Goal: Task Accomplishment & Management: Complete application form

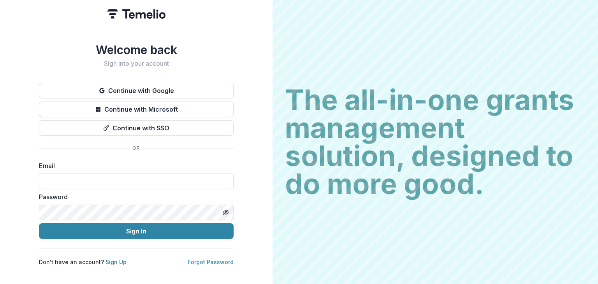
type input "**********"
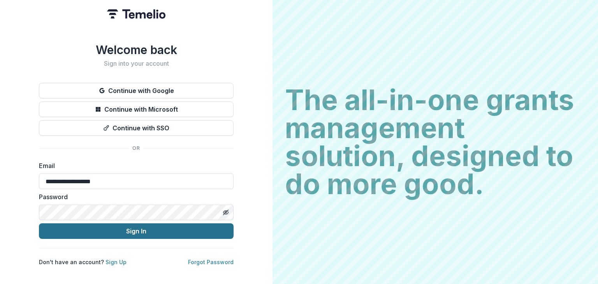
click at [141, 226] on button "Sign In" at bounding box center [136, 232] width 195 height 16
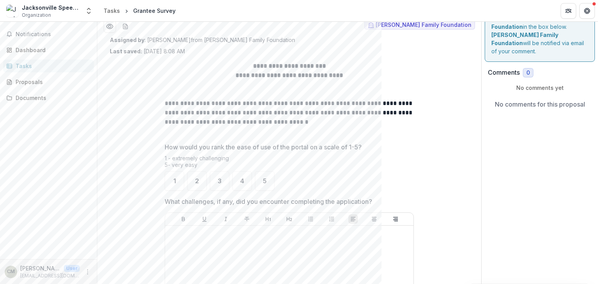
scroll to position [39, 0]
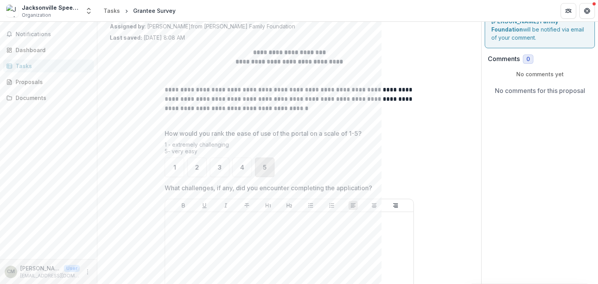
click at [259, 166] on div "5" at bounding box center [264, 167] width 19 height 19
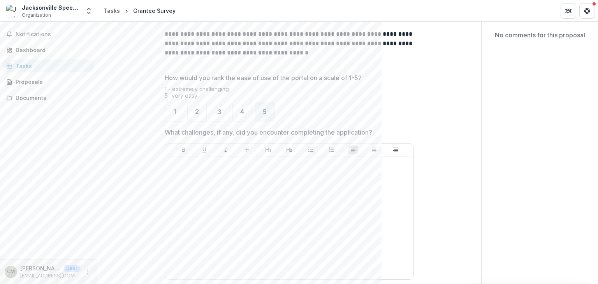
scroll to position [117, 0]
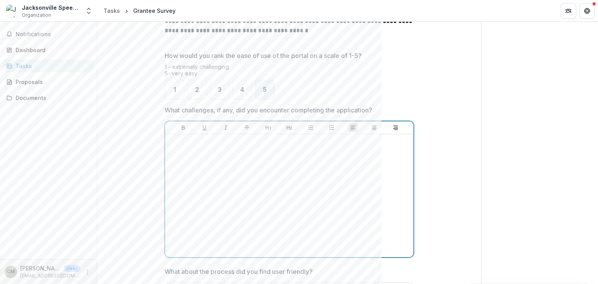
click at [212, 168] on div at bounding box center [289, 196] width 242 height 117
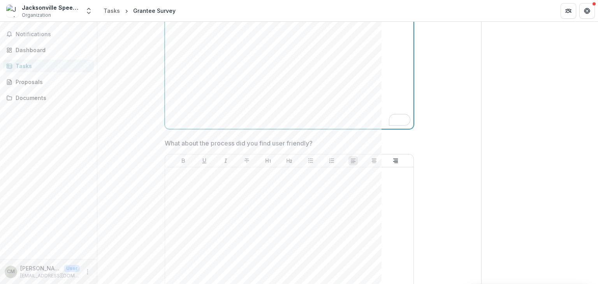
scroll to position [234, 0]
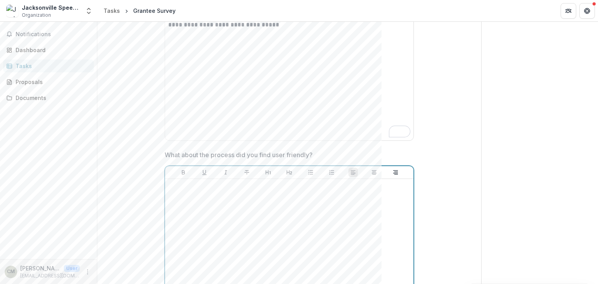
click at [209, 197] on div at bounding box center [289, 240] width 242 height 117
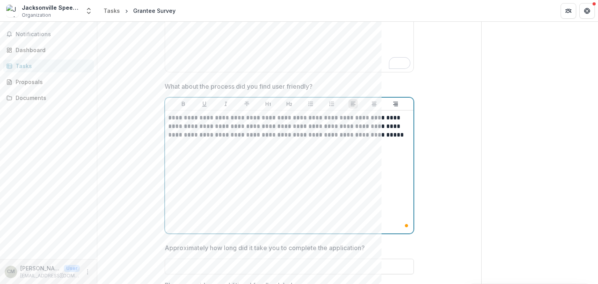
scroll to position [390, 0]
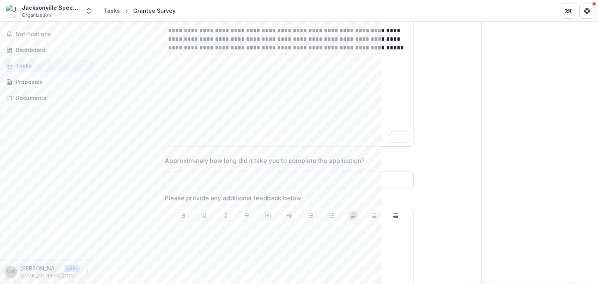
click at [299, 180] on input "Approximately how long did it take you to complete the application?" at bounding box center [289, 180] width 249 height 16
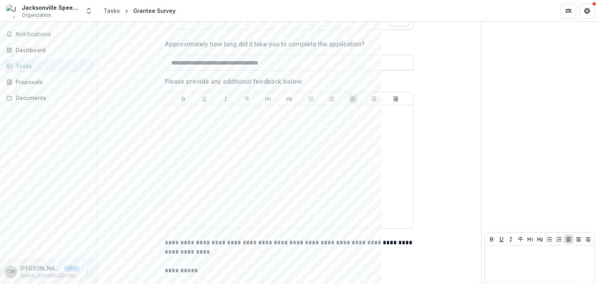
type input "**********"
click at [234, 155] on div at bounding box center [289, 167] width 242 height 117
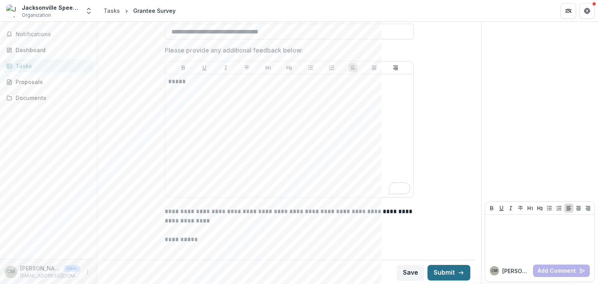
click at [449, 268] on button "Submit" at bounding box center [449, 273] width 43 height 16
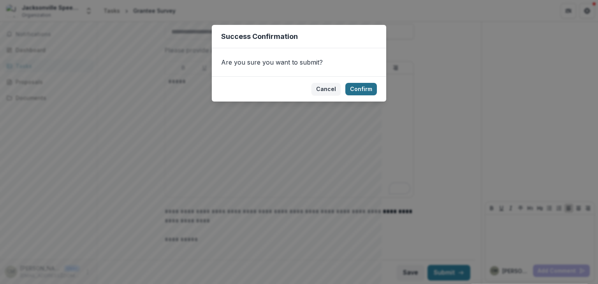
click at [365, 88] on button "Confirm" at bounding box center [362, 89] width 32 height 12
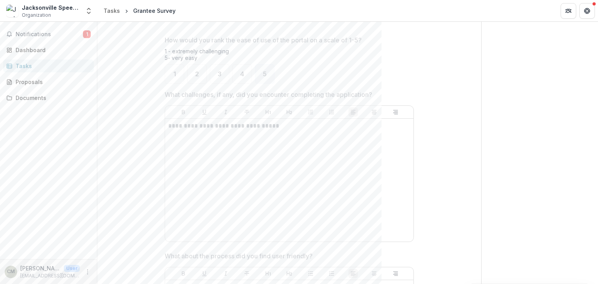
scroll to position [0, 0]
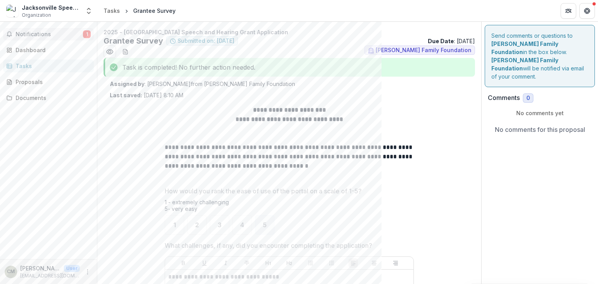
click at [39, 34] on span "Notifications" at bounding box center [49, 34] width 67 height 7
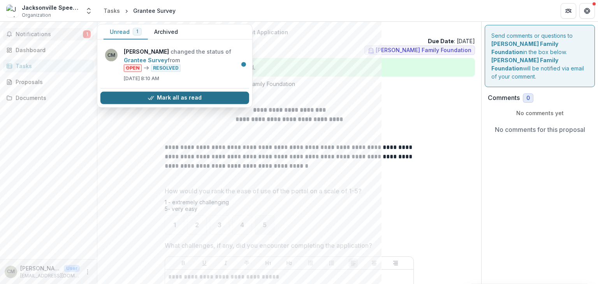
click at [177, 99] on button "Mark all as read" at bounding box center [175, 98] width 149 height 12
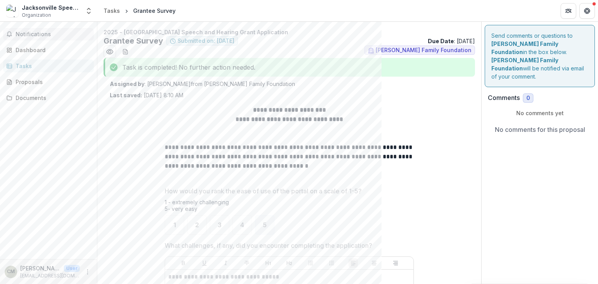
click at [73, 167] on div "Notifications Unread 0 Archived You don't have any unread notifications We'll n…" at bounding box center [48, 141] width 97 height 238
